Goal: Information Seeking & Learning: Learn about a topic

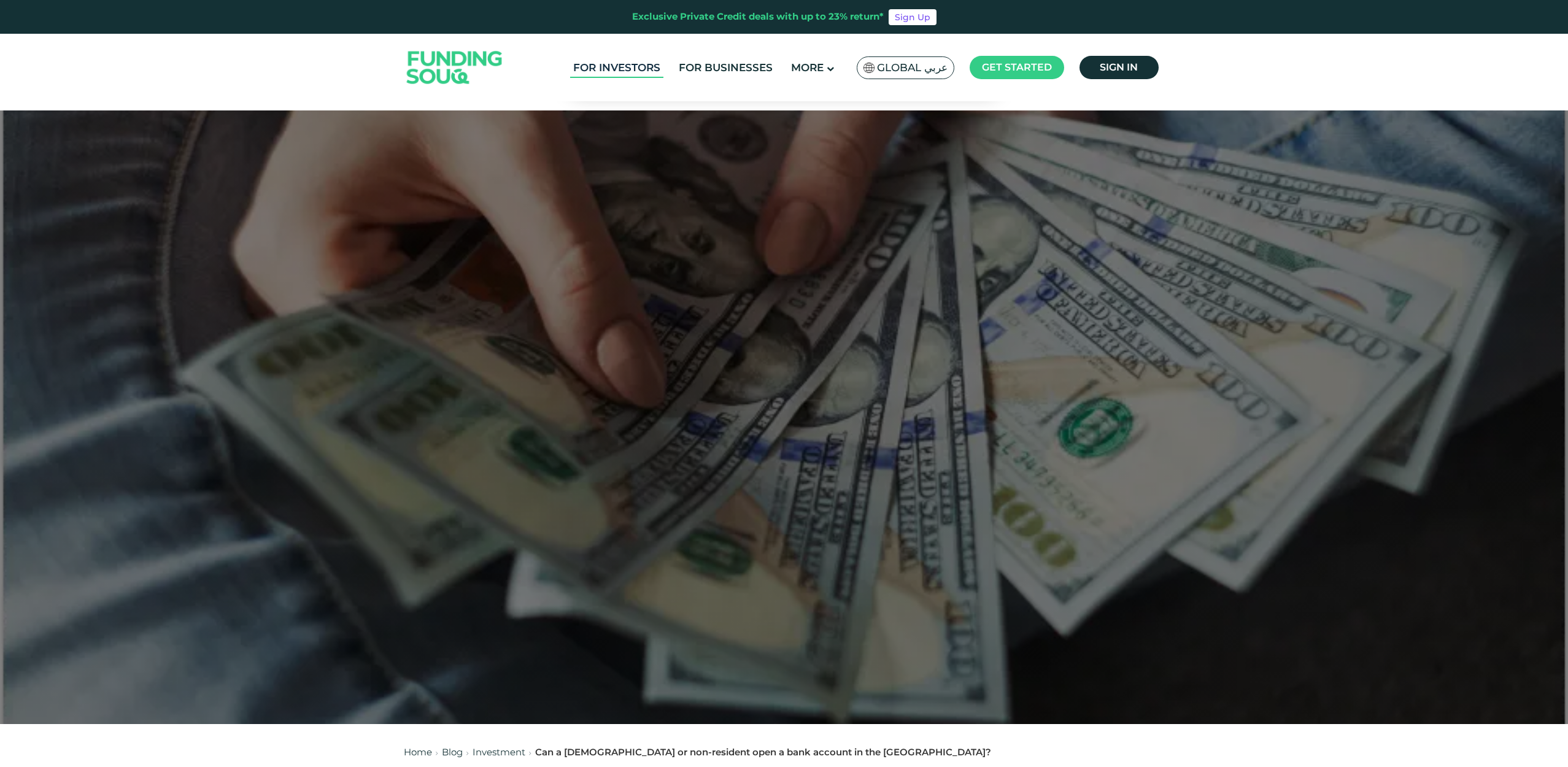
click at [627, 70] on link "For Investors" at bounding box center [616, 68] width 93 height 20
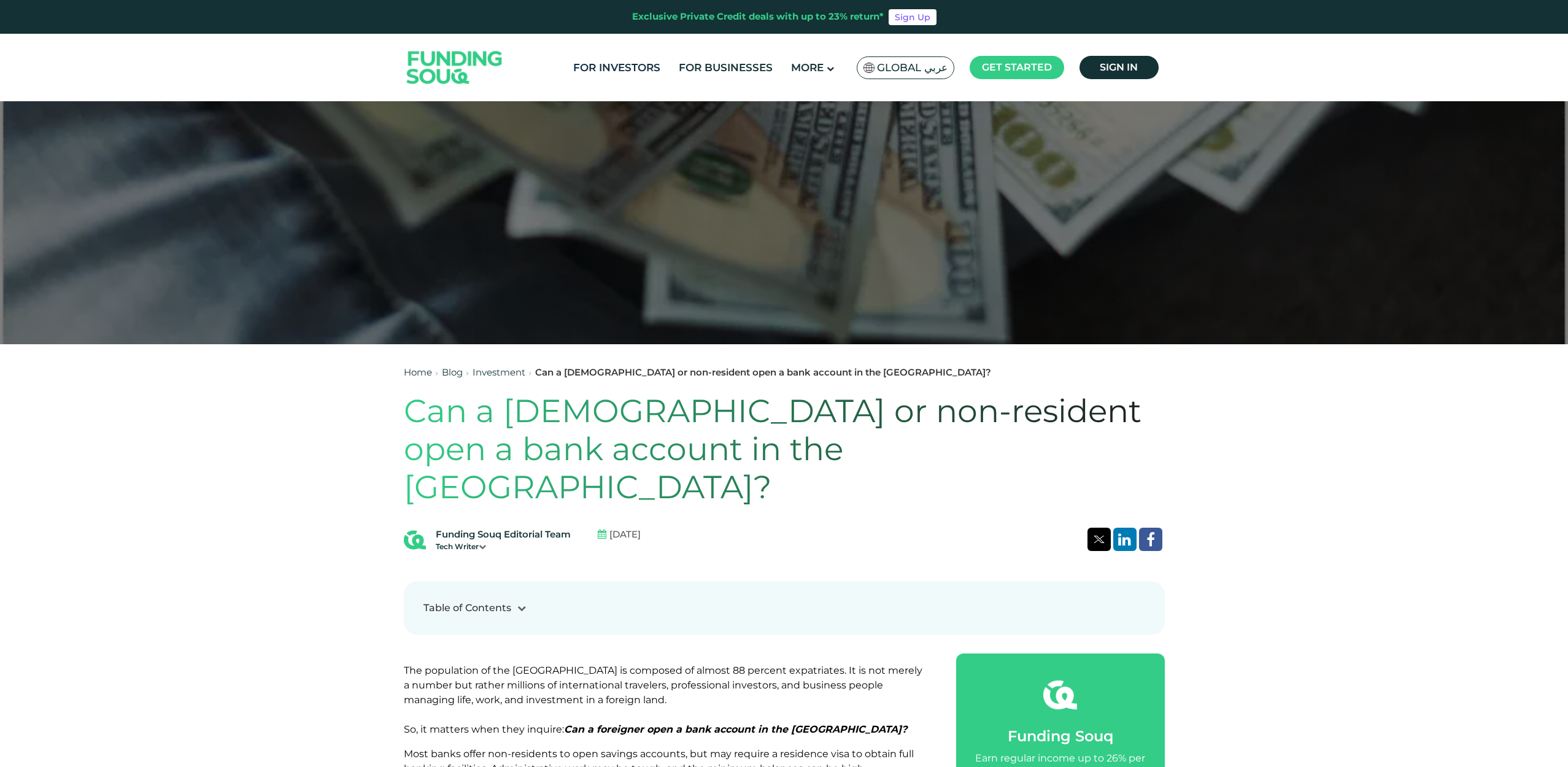
scroll to position [736, 0]
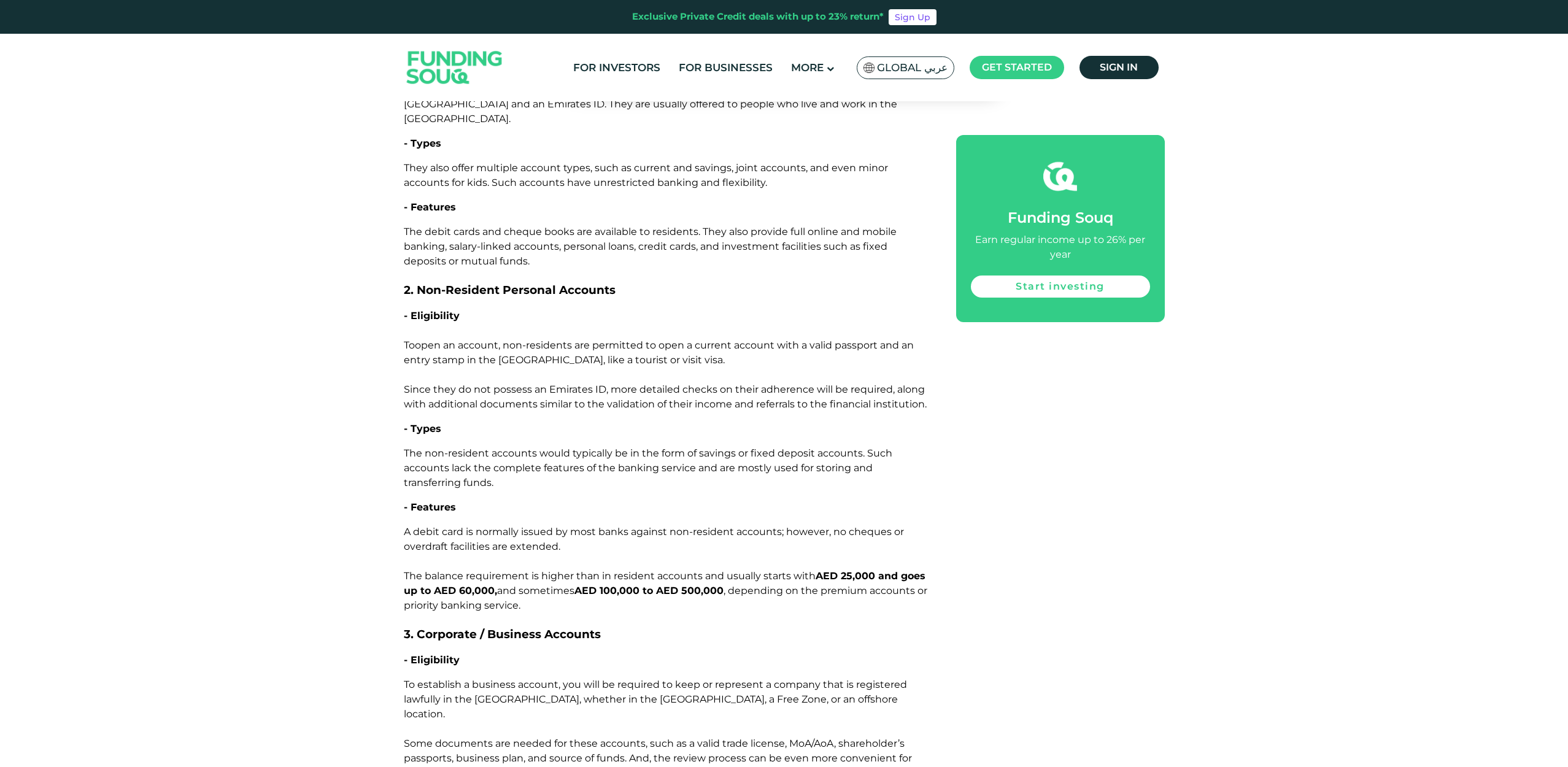
scroll to position [1791, 0]
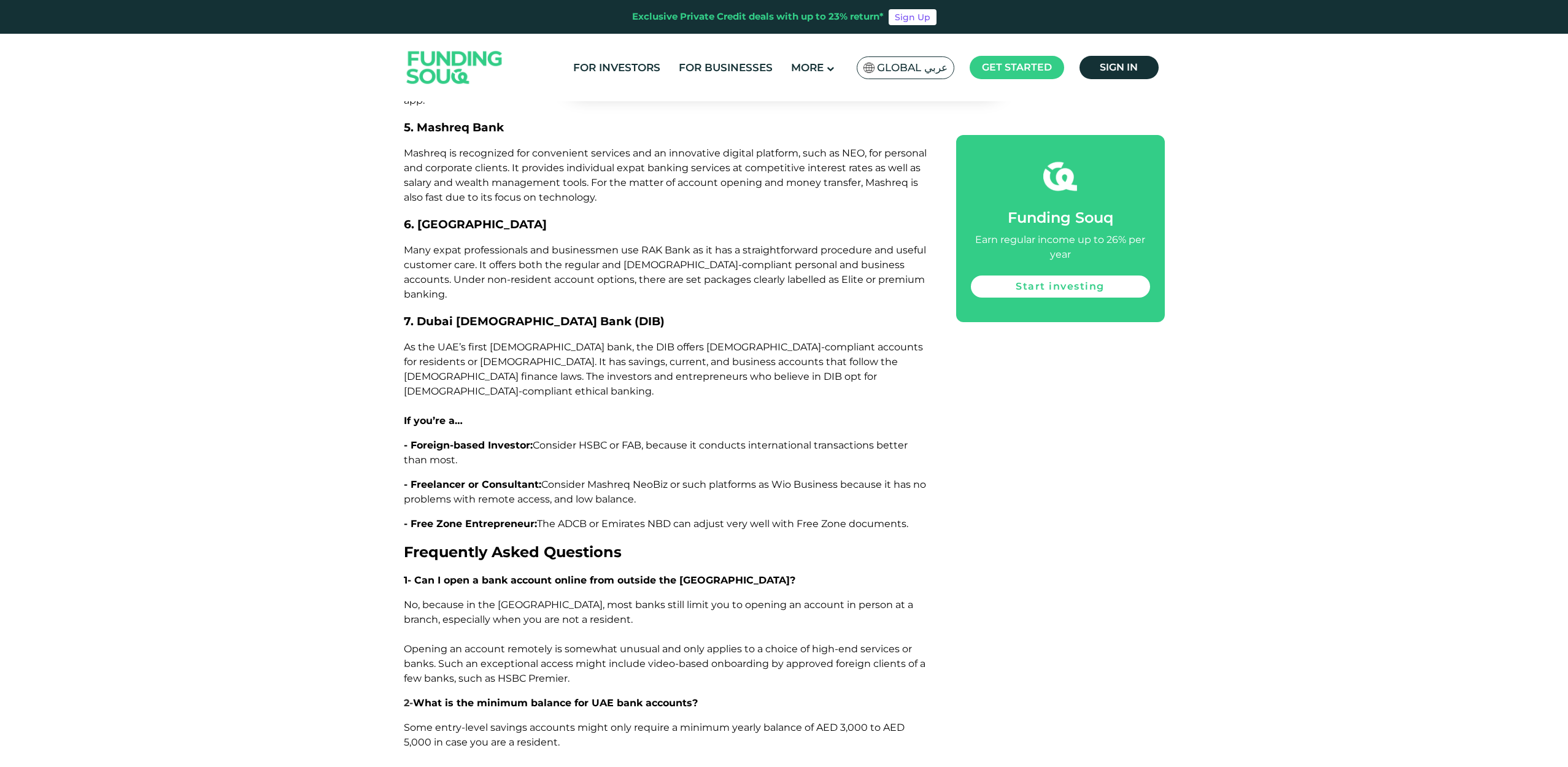
scroll to position [4193, 0]
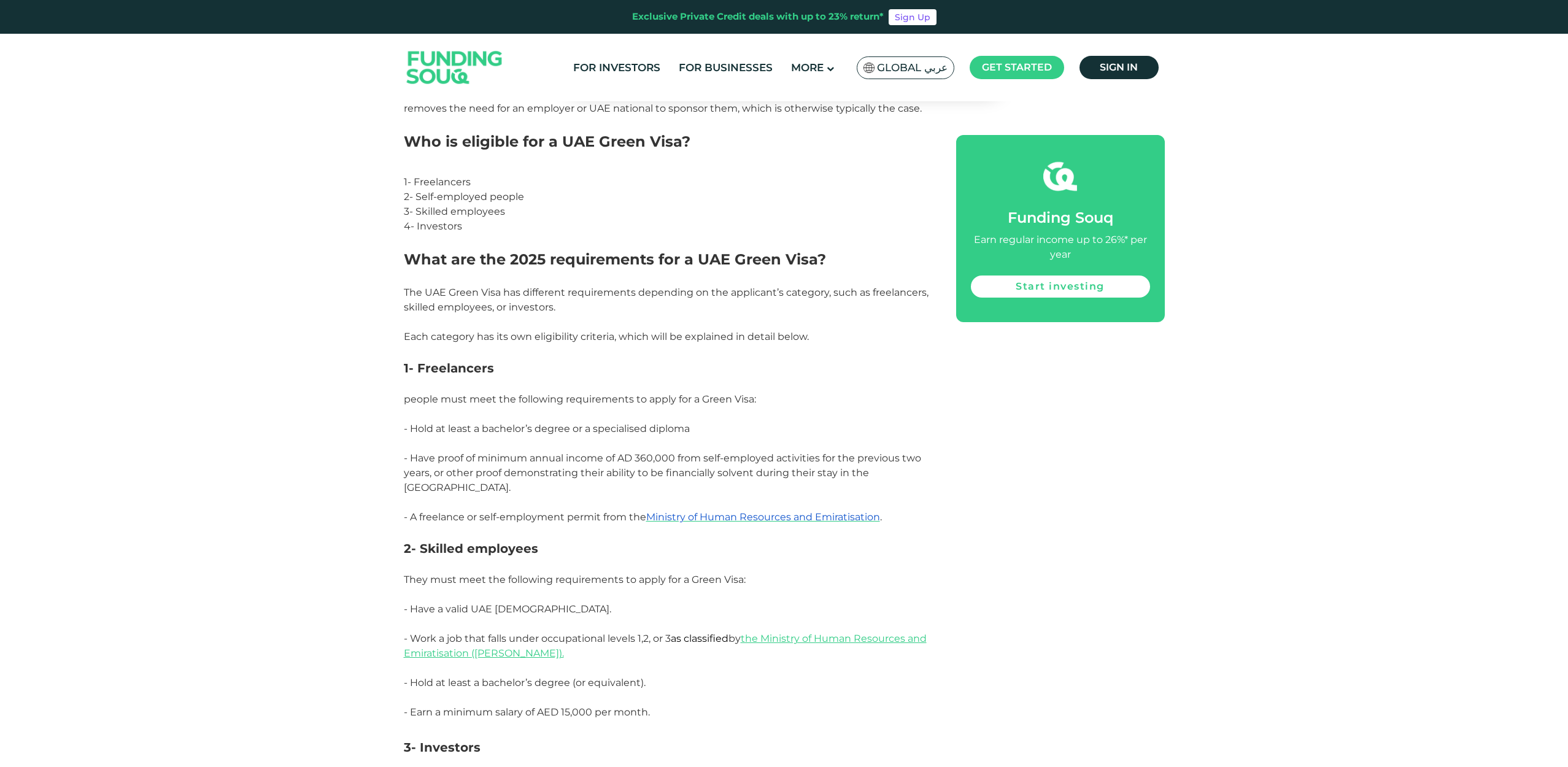
scroll to position [867, 0]
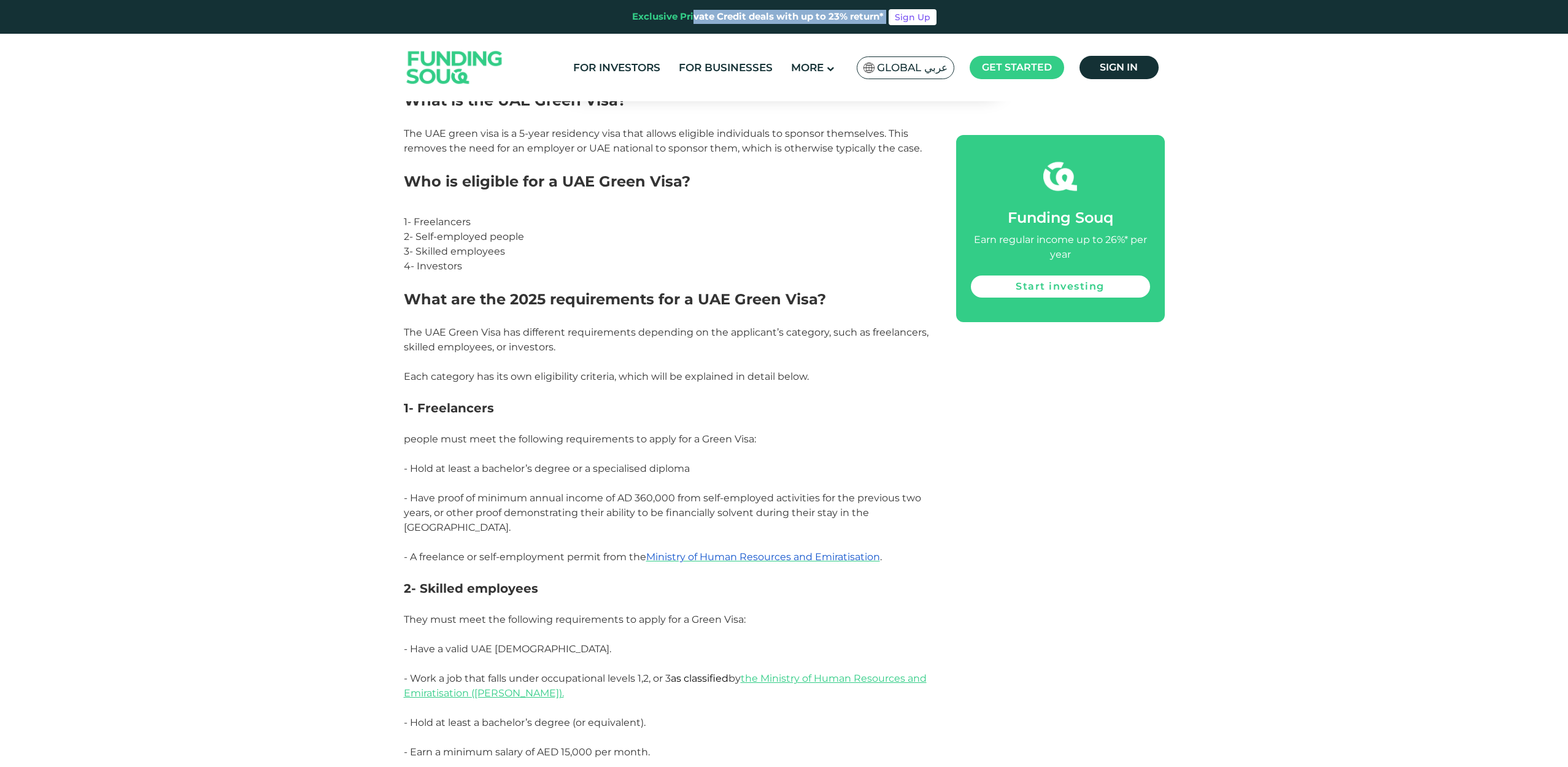
drag, startPoint x: 627, startPoint y: 14, endPoint x: 957, endPoint y: 23, distance: 330.1
click at [957, 23] on div "Exclusive Private Credit deals with up to 23% return* Sign Up" at bounding box center [784, 16] width 1568 height 33
drag, startPoint x: 962, startPoint y: 22, endPoint x: 601, endPoint y: 17, distance: 361.0
click at [601, 17] on div "Exclusive Private Credit deals with up to 23% return* Sign Up" at bounding box center [784, 16] width 1568 height 33
